Goal: Find specific page/section

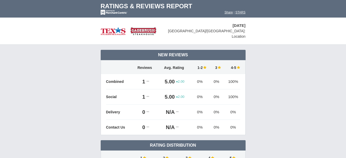
click at [111, 32] on img at bounding box center [129, 31] width 56 height 12
click at [119, 3] on td "Ratings & Reviews Report" at bounding box center [172, 5] width 155 height 10
click at [235, 74] on td "100%" at bounding box center [231, 81] width 16 height 15
click at [241, 31] on span "[GEOGRAPHIC_DATA]/[GEOGRAPHIC_DATA]: Location" at bounding box center [206, 34] width 77 height 10
click at [226, 33] on span "[GEOGRAPHIC_DATA]/[GEOGRAPHIC_DATA]: Location" at bounding box center [206, 34] width 77 height 10
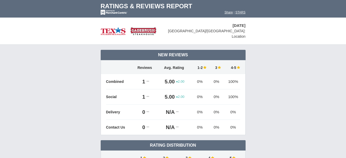
drag, startPoint x: 104, startPoint y: 11, endPoint x: 112, endPoint y: 4, distance: 10.2
click at [104, 11] on img at bounding box center [114, 12] width 27 height 5
click at [112, 4] on td "Ratings & Reviews Report" at bounding box center [172, 5] width 155 height 10
